Goal: Transaction & Acquisition: Purchase product/service

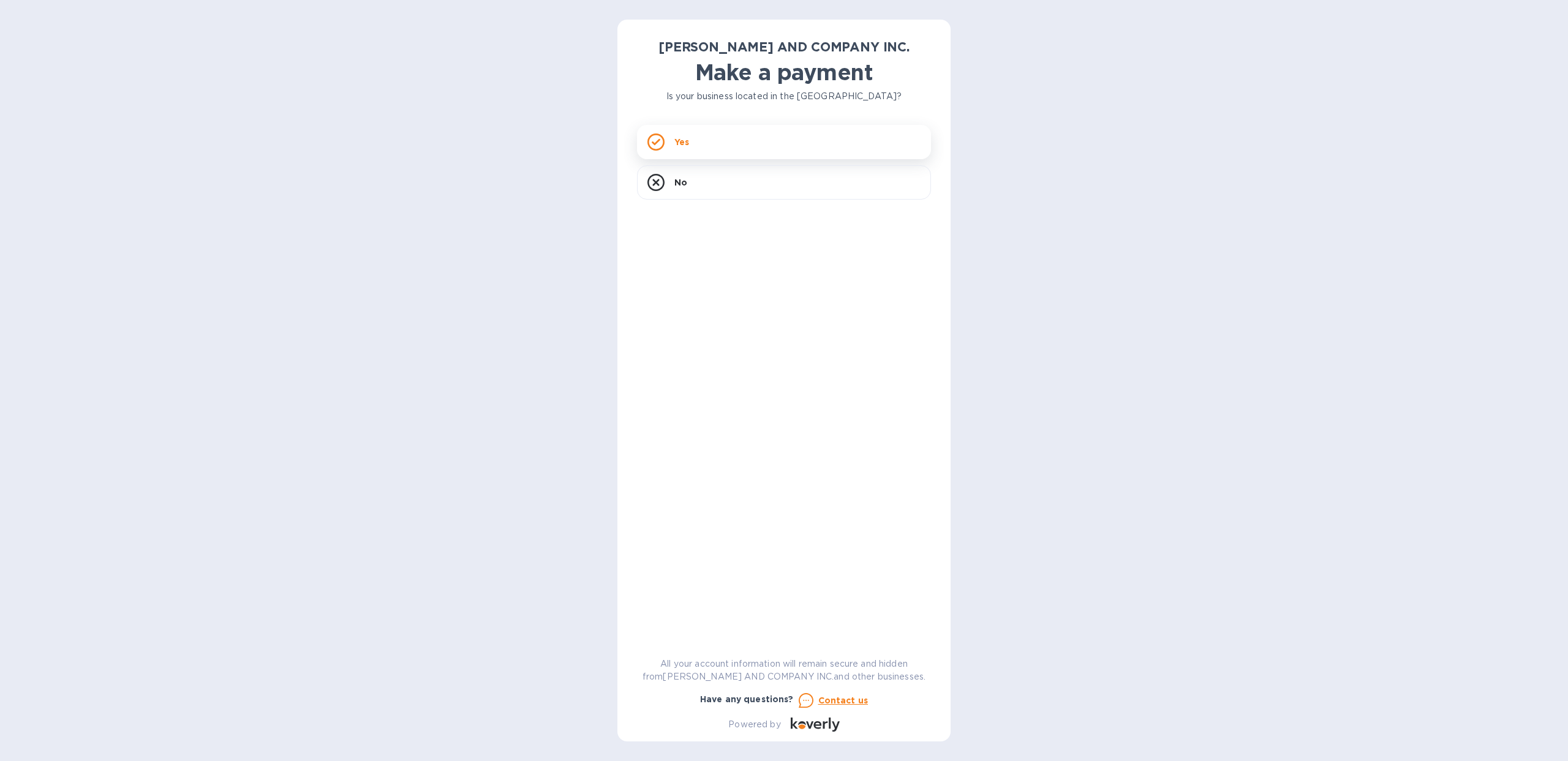
click at [711, 147] on div "Yes" at bounding box center [784, 142] width 294 height 35
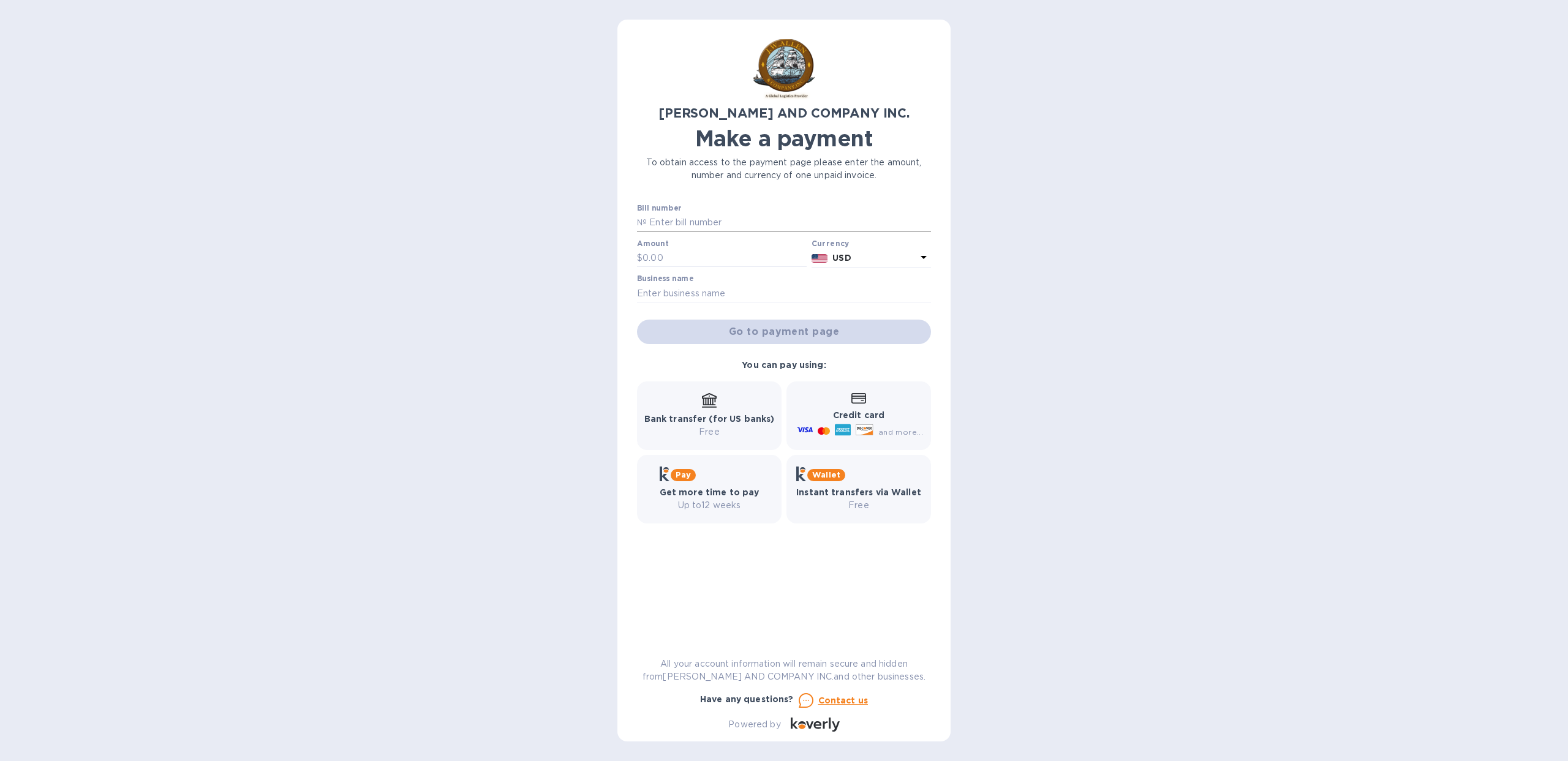
click at [714, 220] on input "text" at bounding box center [789, 222] width 284 height 18
paste input "INV.11428"
type input "INV.11428"
click at [670, 253] on input "text" at bounding box center [725, 258] width 164 height 18
type input "129.50"
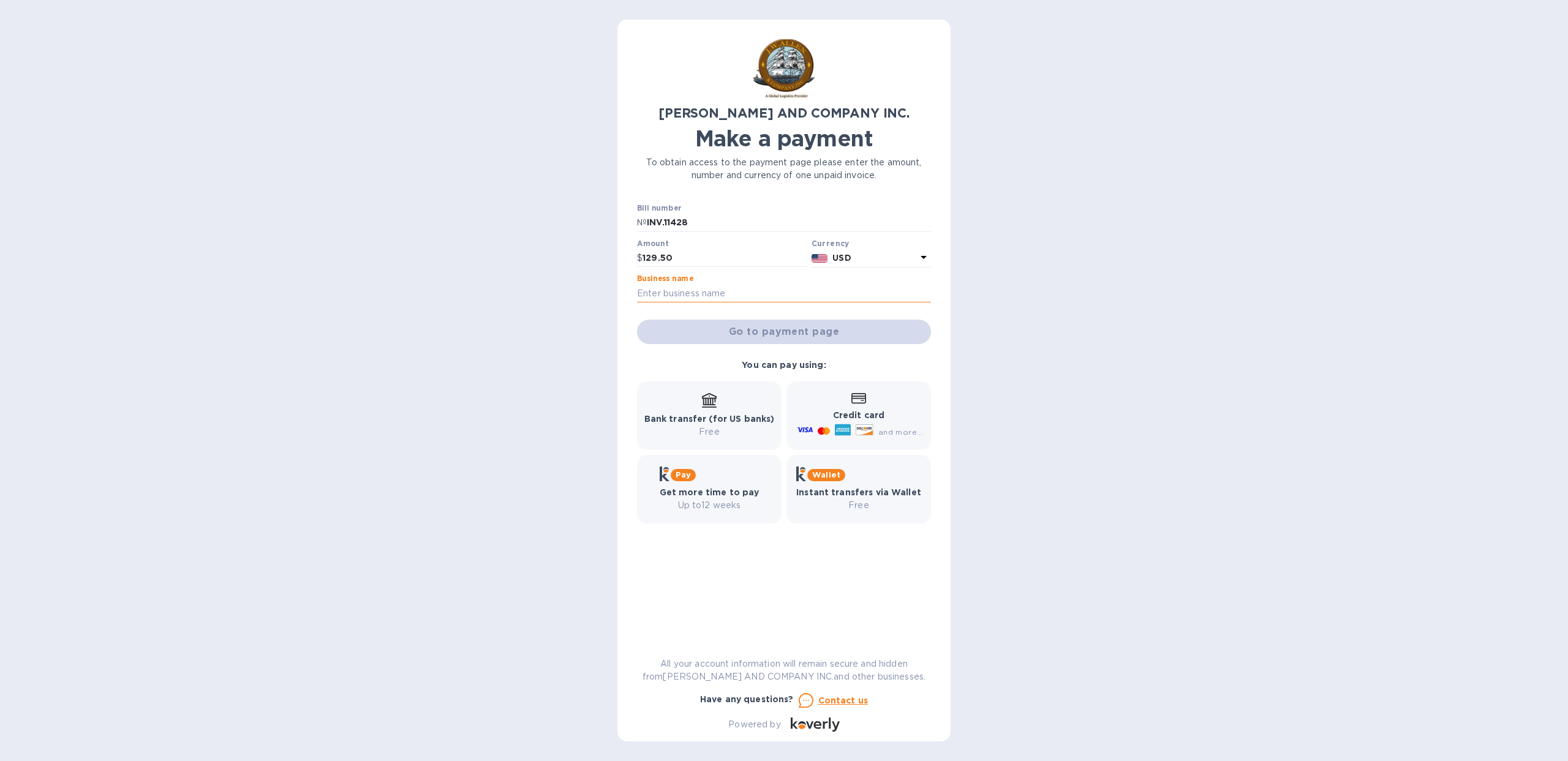
click at [694, 291] on input "text" at bounding box center [784, 293] width 294 height 18
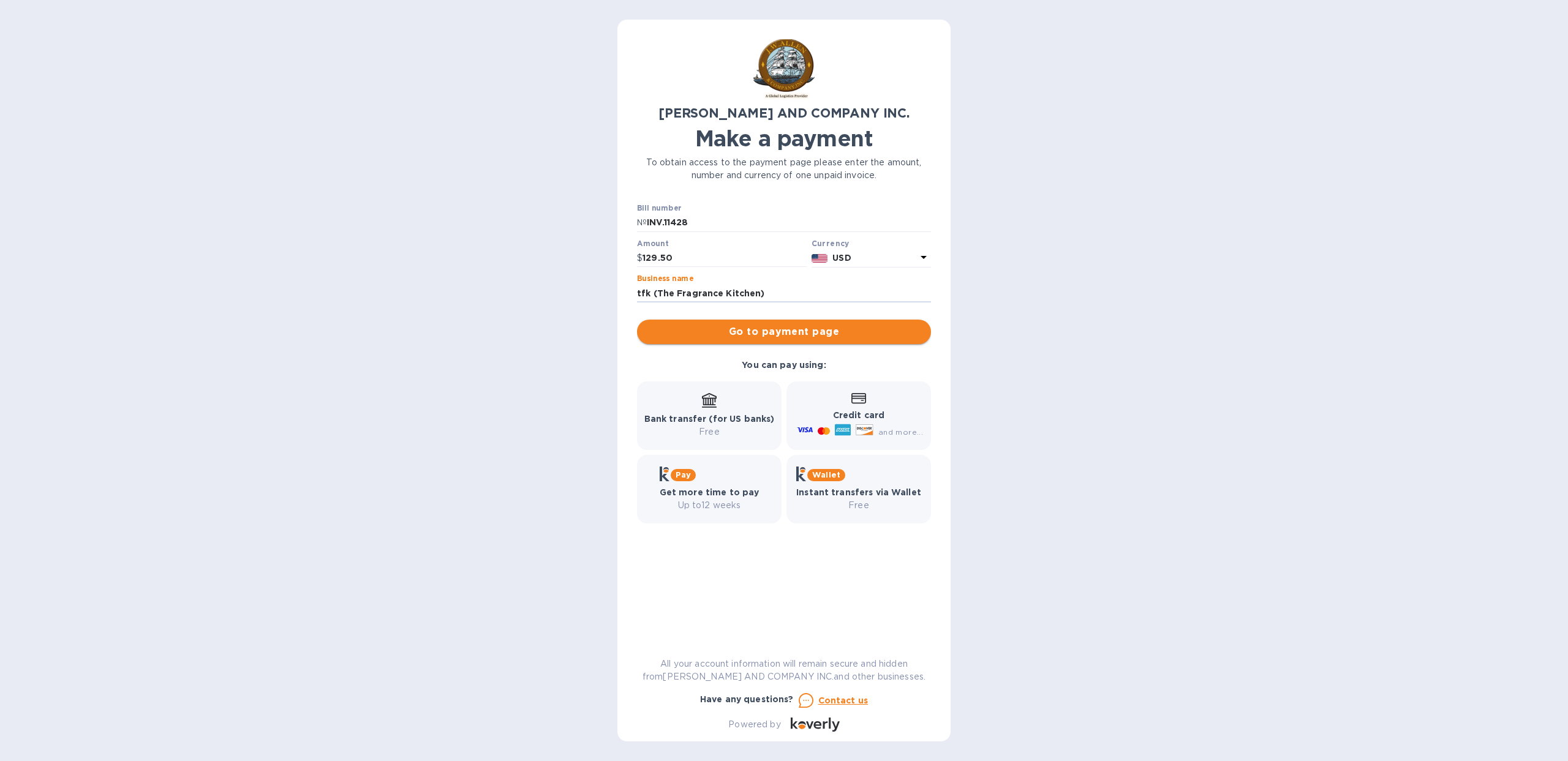
type input "tfk (The Fragrance Kitchen)"
click at [710, 335] on span "Go to payment page" at bounding box center [784, 331] width 274 height 14
